Goal: Transaction & Acquisition: Book appointment/travel/reservation

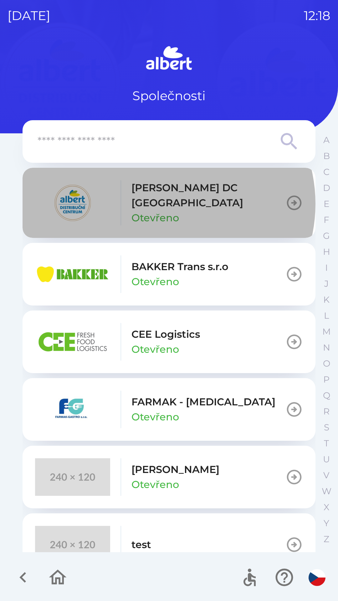
click at [164, 210] on p "Otevřeno" at bounding box center [156, 217] width 48 height 15
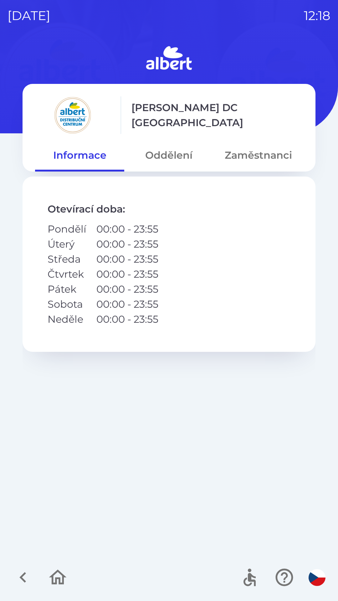
click at [164, 158] on button "Oddělení" at bounding box center [168, 155] width 89 height 23
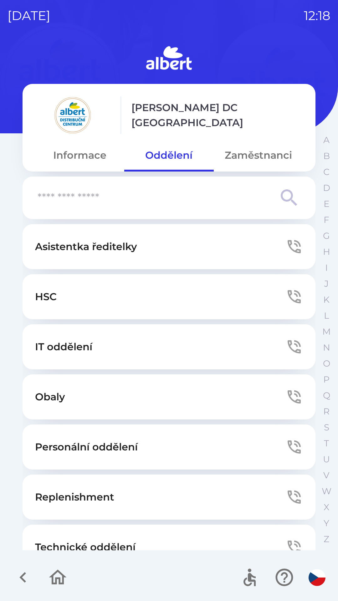
click at [253, 155] on button "Zaměstnanci" at bounding box center [258, 155] width 89 height 23
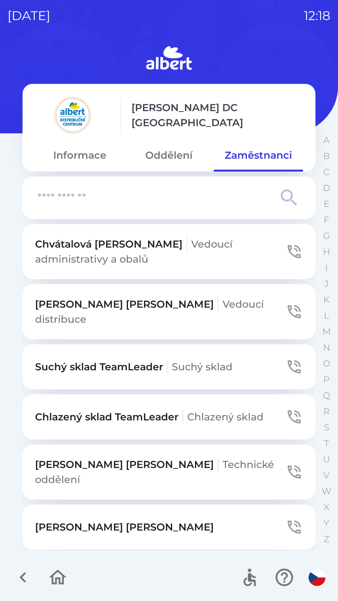
click at [40, 198] on input "text" at bounding box center [157, 197] width 238 height 17
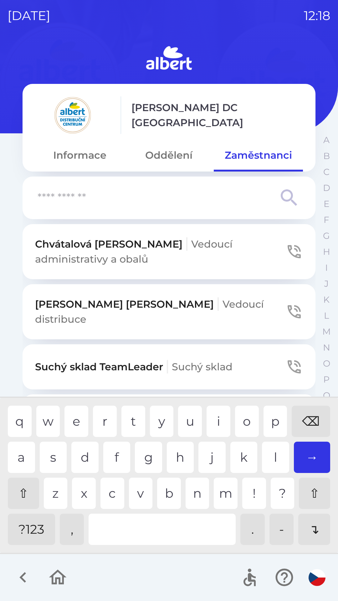
click at [29, 573] on icon "button" at bounding box center [23, 577] width 21 height 21
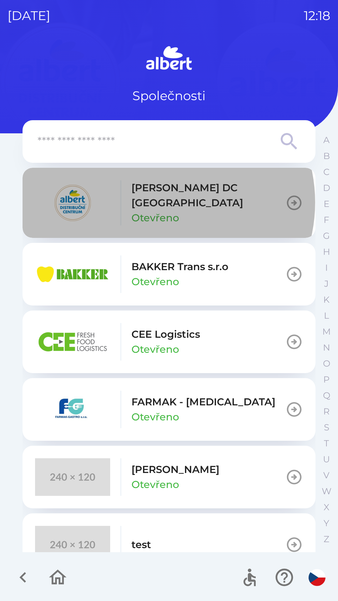
click at [159, 210] on p "Otevřeno" at bounding box center [156, 217] width 48 height 15
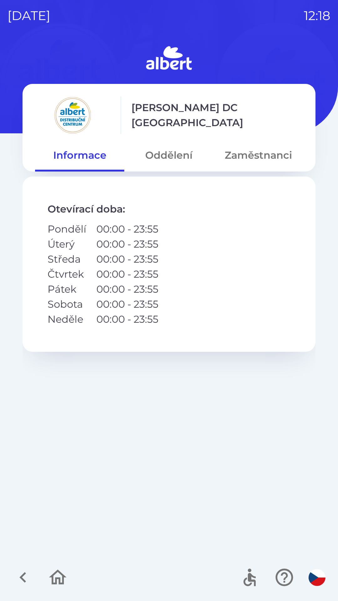
click at [179, 117] on p "[PERSON_NAME] DC [GEOGRAPHIC_DATA]" at bounding box center [218, 115] width 172 height 30
click at [169, 161] on button "Oddělení" at bounding box center [168, 155] width 89 height 23
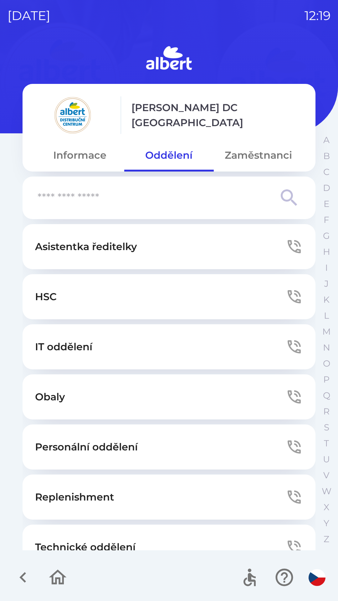
click at [51, 351] on p "IT oddělení" at bounding box center [63, 346] width 57 height 15
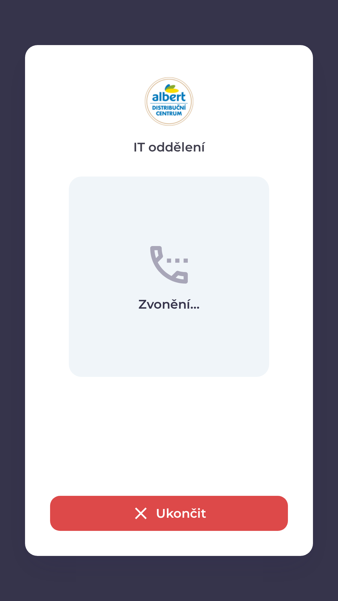
click at [147, 516] on icon "button" at bounding box center [141, 514] width 20 height 20
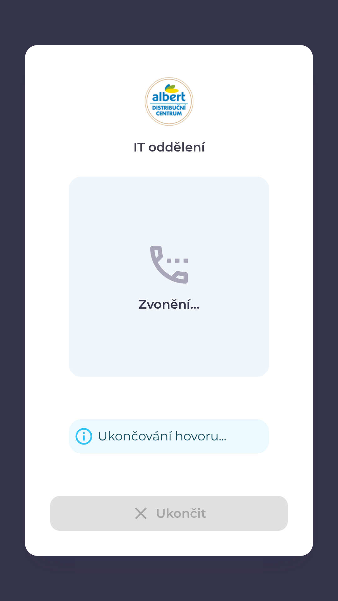
click at [139, 517] on div "Ukončit" at bounding box center [169, 513] width 238 height 35
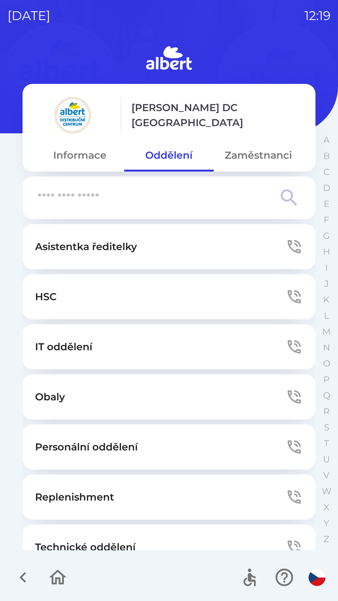
click at [76, 154] on button "Informace" at bounding box center [79, 155] width 89 height 23
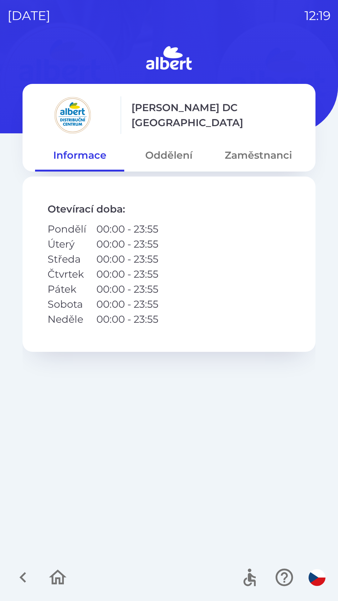
click at [56, 583] on icon "button" at bounding box center [58, 577] width 18 height 15
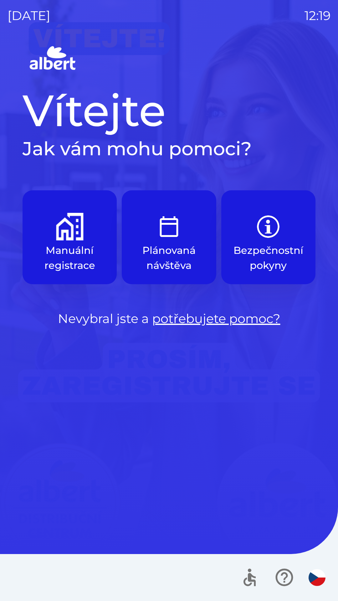
click at [166, 251] on p "Plánovaná návštěva" at bounding box center [169, 258] width 64 height 30
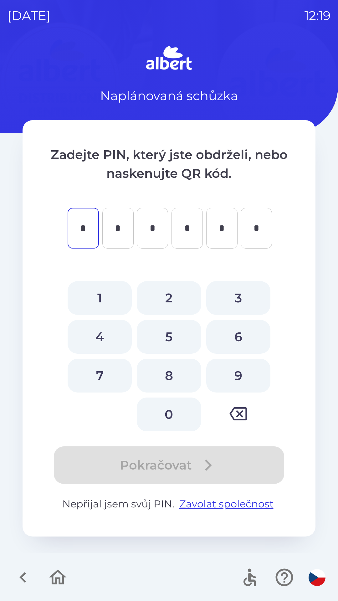
click at [94, 333] on button "4" at bounding box center [100, 337] width 64 height 34
type input "*"
click at [164, 375] on button "8" at bounding box center [169, 376] width 64 height 34
type input "*"
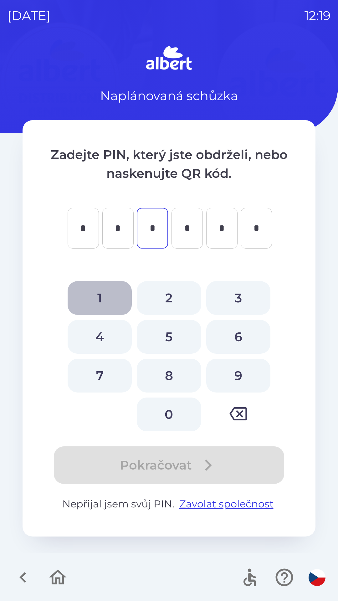
click at [95, 295] on button "1" at bounding box center [100, 298] width 64 height 34
type input "*"
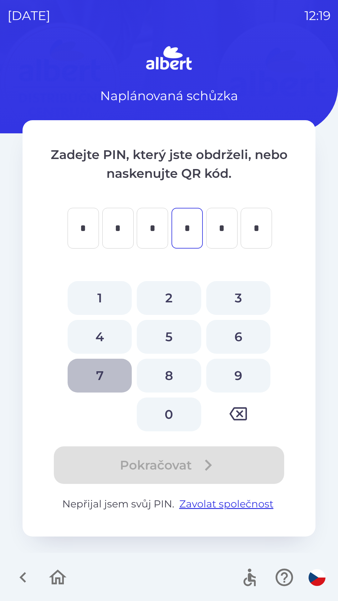
click at [95, 381] on button "7" at bounding box center [100, 376] width 64 height 34
type input "*"
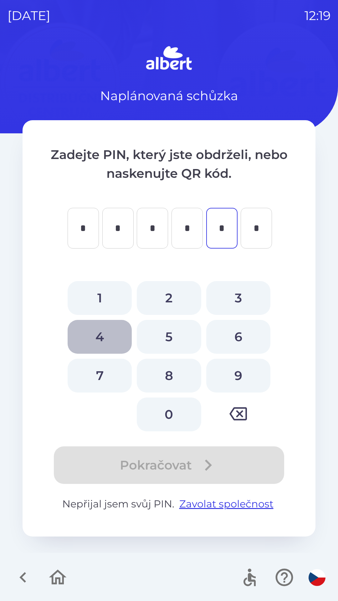
click at [96, 341] on button "4" at bounding box center [100, 337] width 64 height 34
type input "*"
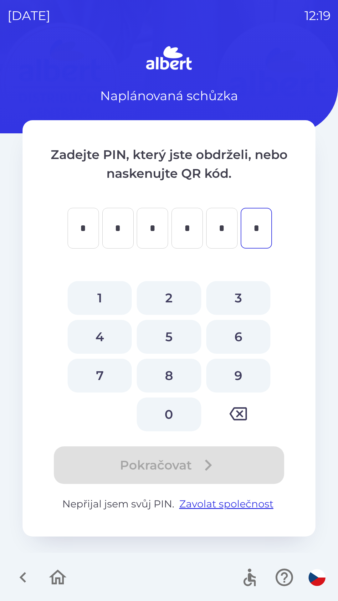
click at [165, 299] on button "2" at bounding box center [169, 298] width 64 height 34
type input "*"
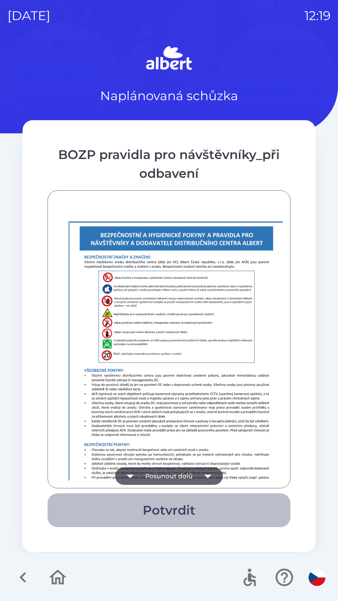
click at [170, 507] on button "Potvrdit" at bounding box center [169, 510] width 243 height 34
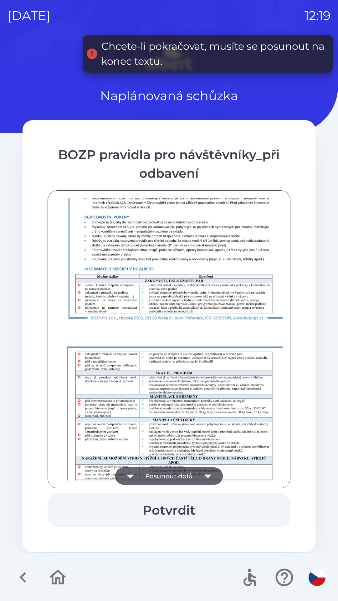
scroll to position [440, 0]
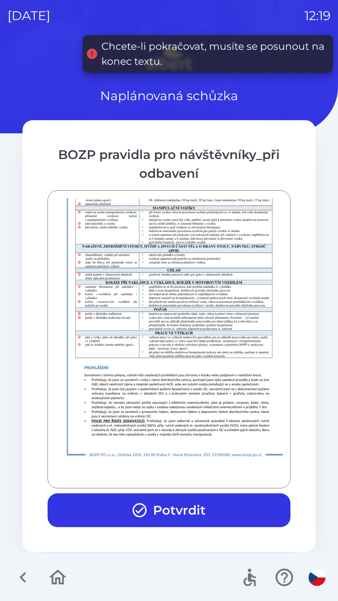
click at [175, 515] on button "Potvrdit" at bounding box center [169, 510] width 243 height 34
